Goal: Download file/media

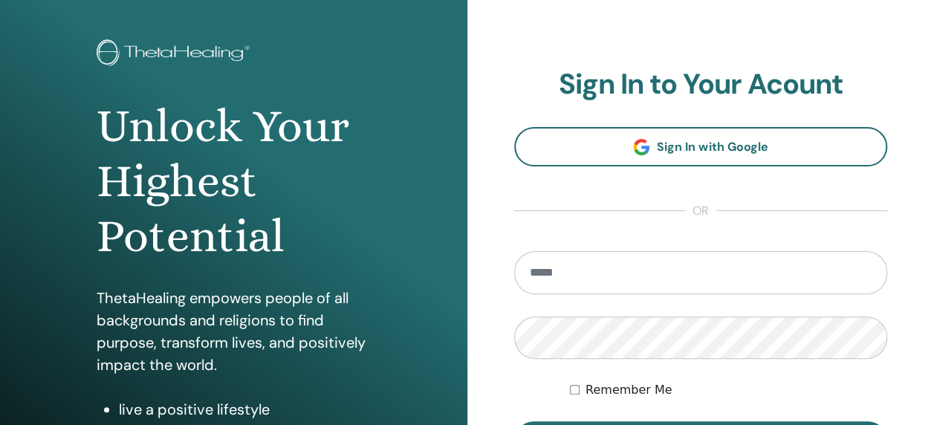
type input "**********"
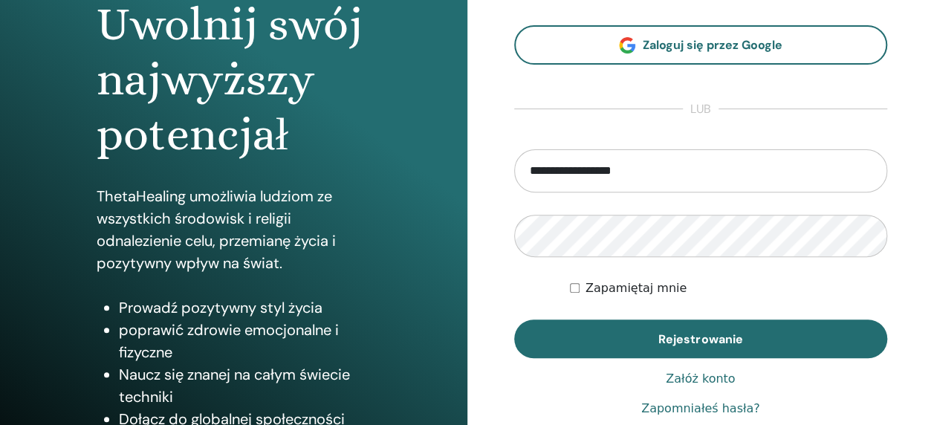
scroll to position [166, 0]
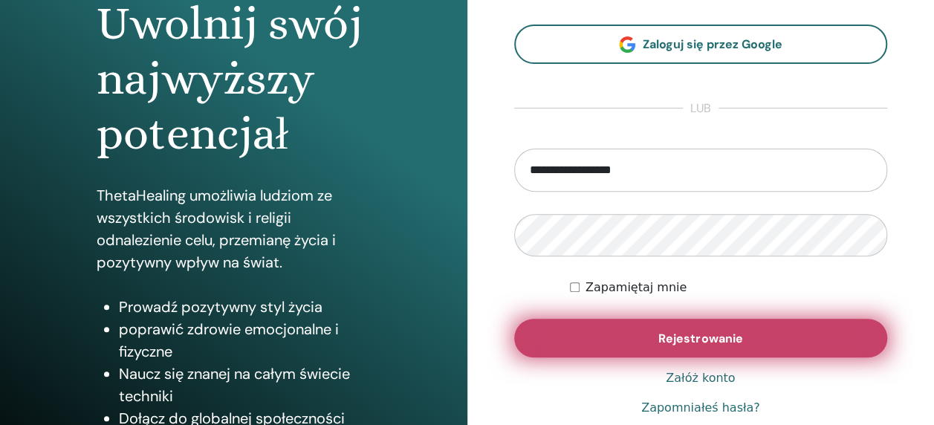
click at [718, 337] on span "Rejestrowanie" at bounding box center [700, 339] width 84 height 16
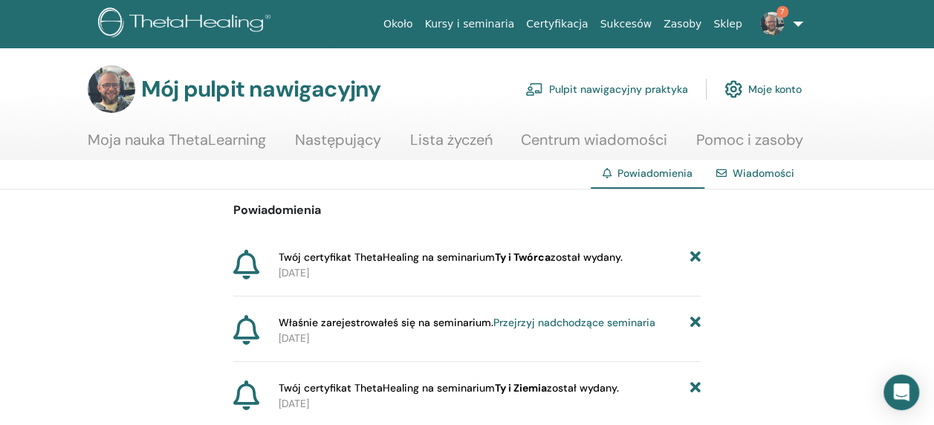
click at [186, 140] on link "Moja nauka ThetaLearning" at bounding box center [177, 145] width 178 height 29
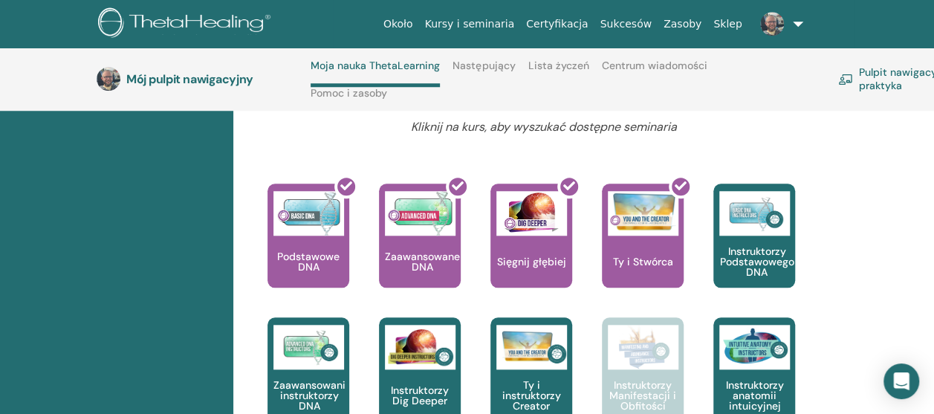
scroll to position [629, 0]
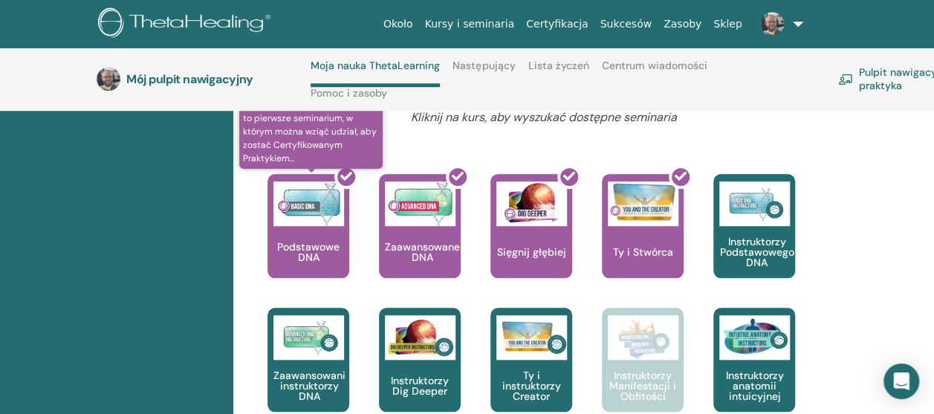
click at [293, 224] on div at bounding box center [317, 232] width 82 height 134
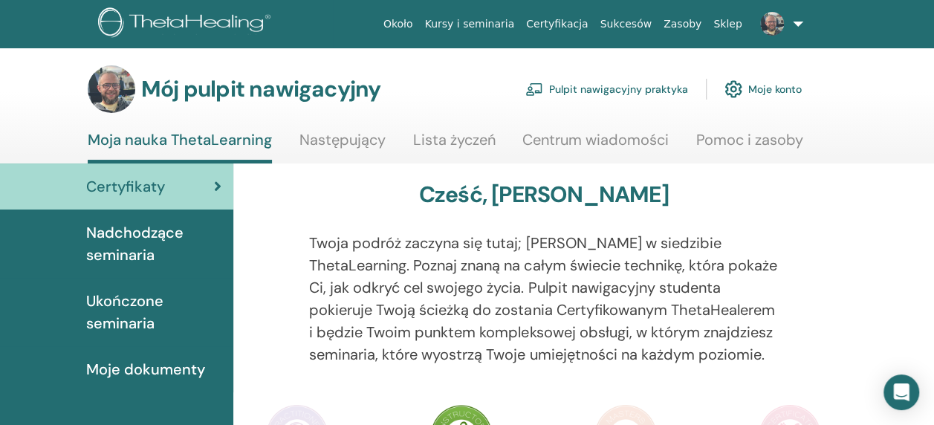
click at [160, 374] on span "Moje dokumenty" at bounding box center [145, 369] width 119 height 22
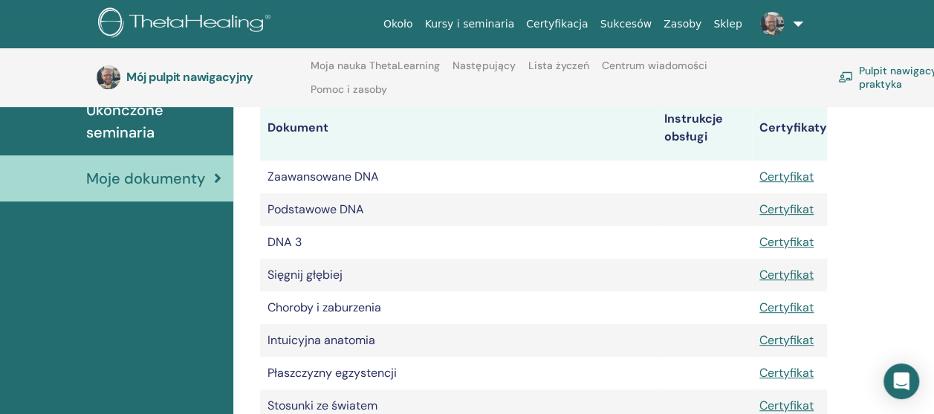
scroll to position [245, 0]
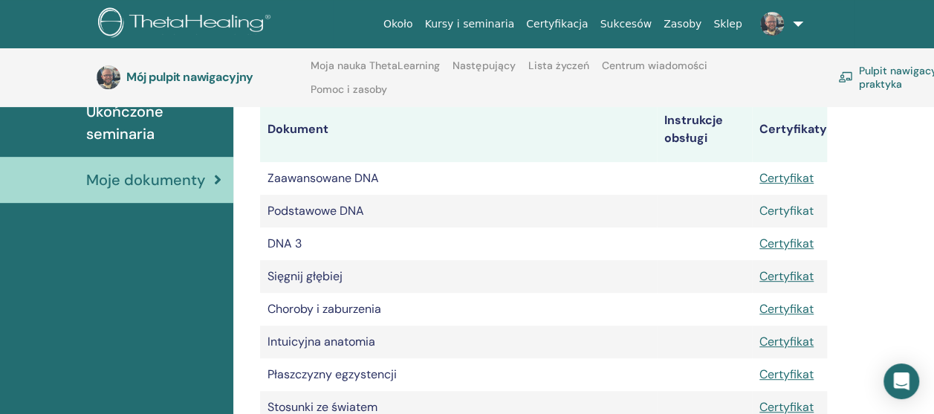
click at [773, 212] on link "Certyfikat" at bounding box center [786, 211] width 54 height 16
click at [780, 272] on link "Certyfikat" at bounding box center [786, 276] width 54 height 16
